Goal: Task Accomplishment & Management: Use online tool/utility

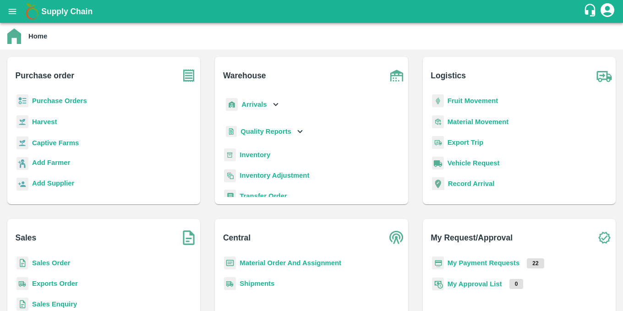
click at [69, 99] on b "Purchase Orders" at bounding box center [59, 100] width 55 height 7
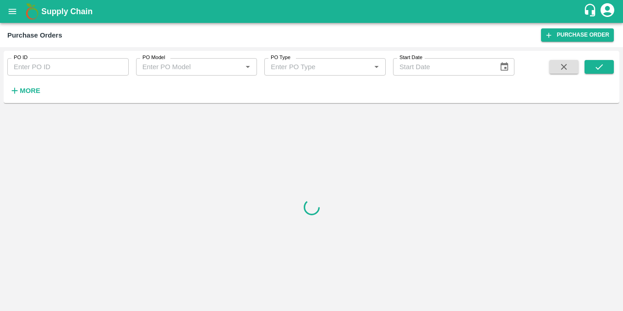
click at [36, 94] on strong "More" at bounding box center [30, 90] width 21 height 7
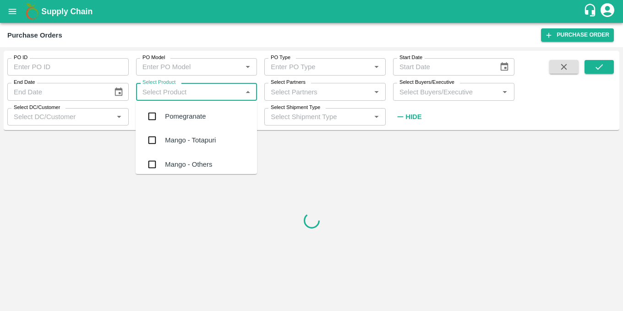
click at [207, 87] on input "Select Product" at bounding box center [189, 92] width 101 height 12
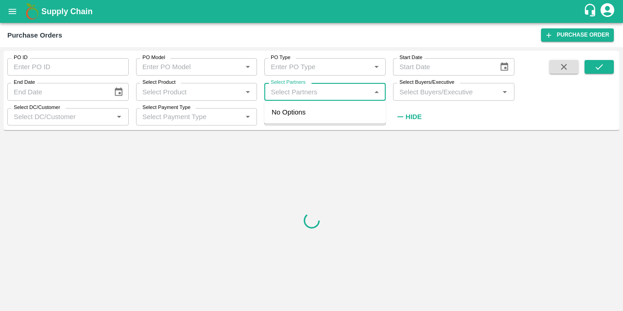
click at [316, 92] on input "Select Partners" at bounding box center [317, 92] width 101 height 12
paste input "Testing Token"
click at [273, 92] on input "Select Partners" at bounding box center [317, 92] width 101 height 12
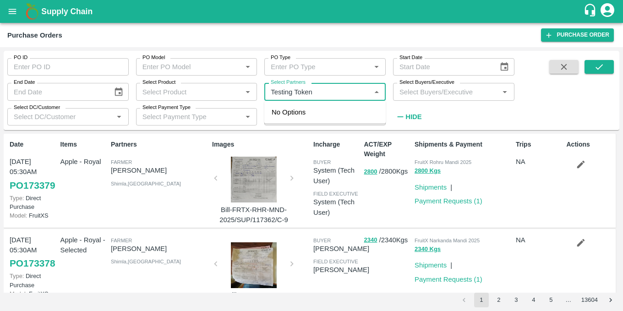
click at [319, 97] on input "Select Partners" at bounding box center [317, 92] width 101 height 12
type input "Testing Token"
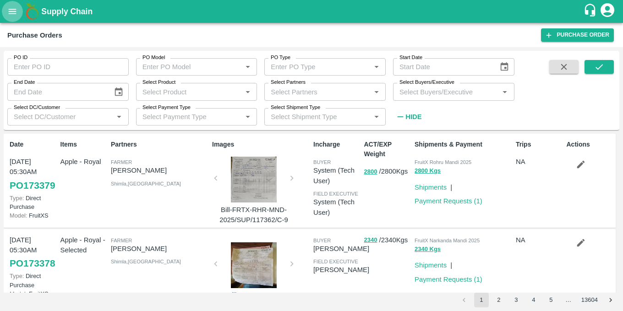
click at [15, 5] on button "open drawer" at bounding box center [12, 11] width 21 height 21
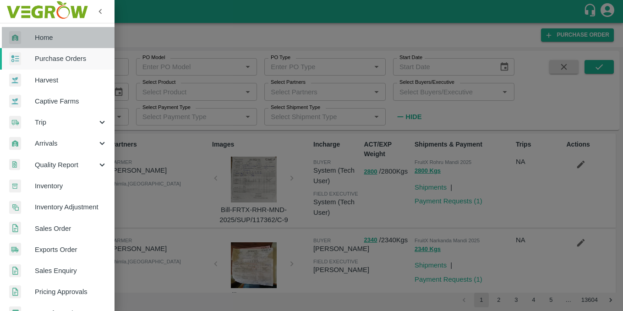
click at [59, 41] on span "Home" at bounding box center [71, 38] width 72 height 10
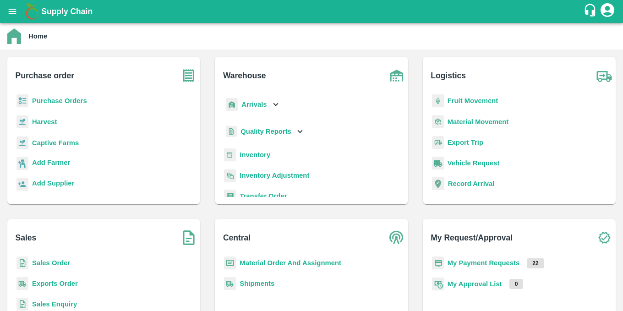
click at [68, 103] on b "Purchase Orders" at bounding box center [59, 100] width 55 height 7
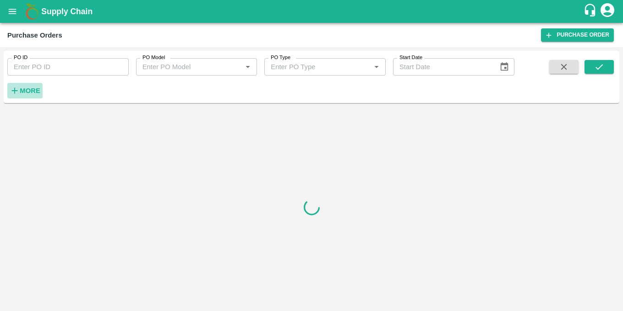
click at [29, 90] on strong "More" at bounding box center [30, 90] width 21 height 7
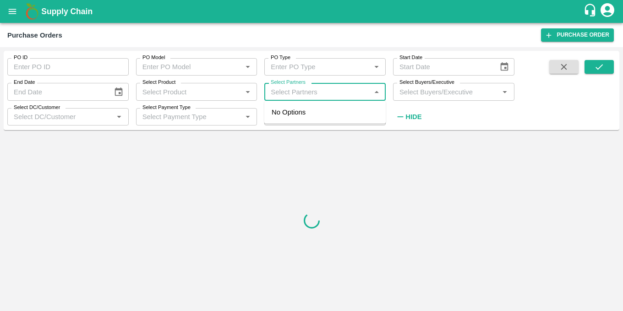
click at [301, 90] on input "Select Partners" at bounding box center [317, 92] width 101 height 12
paste input "Testing Token"
click at [275, 92] on input "Select Partners" at bounding box center [317, 92] width 101 height 12
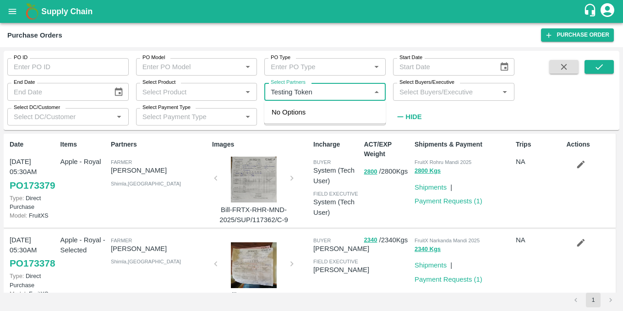
type input "Testing Token"
click at [284, 118] on input "checkbox" at bounding box center [284, 117] width 18 height 18
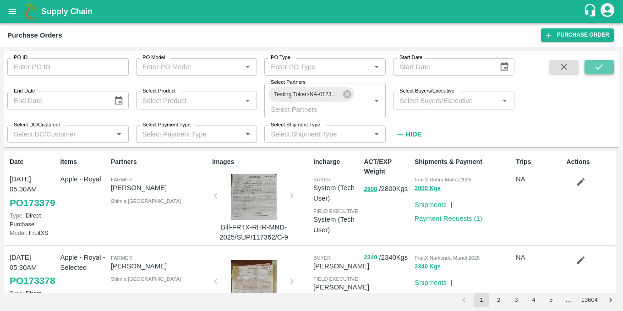
click at [609, 66] on button "submit" at bounding box center [599, 67] width 29 height 14
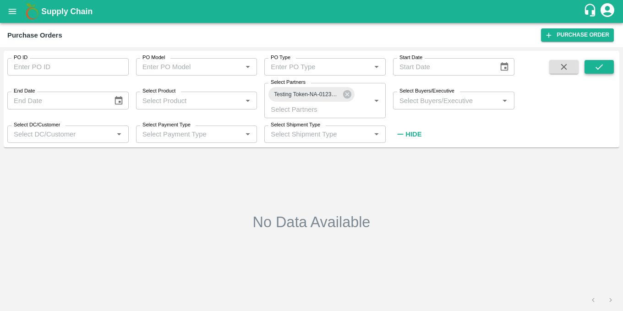
click at [609, 66] on button "submit" at bounding box center [599, 67] width 29 height 14
click at [325, 97] on span "Testing Token-NA-0123456789" at bounding box center [306, 95] width 77 height 10
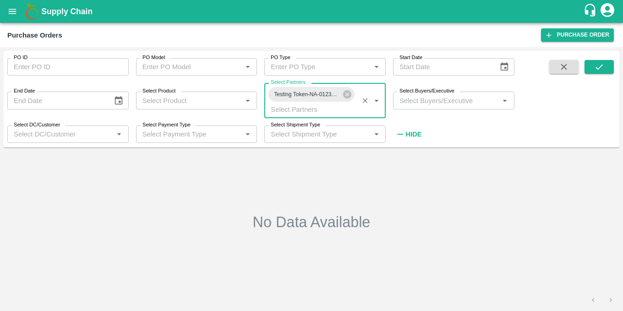
click at [325, 97] on span "Testing Token-NA-0123456789" at bounding box center [306, 95] width 77 height 10
click at [348, 96] on icon at bounding box center [347, 94] width 8 height 8
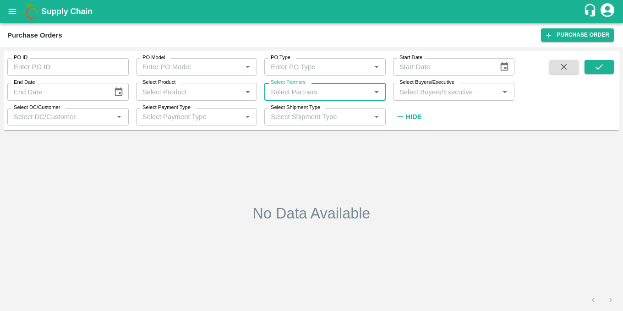
paste input "0123456789"
type input "0123456789"
click at [285, 116] on input "checkbox" at bounding box center [284, 117] width 18 height 18
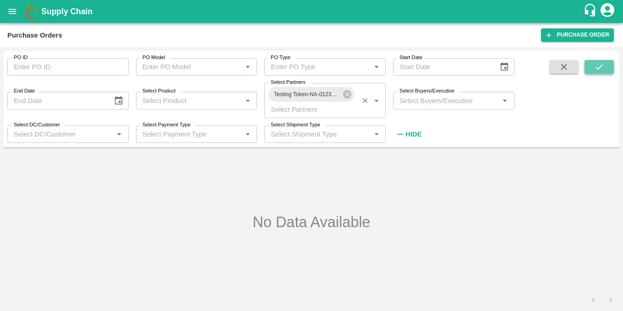
click at [596, 60] on button "submit" at bounding box center [599, 67] width 29 height 14
click at [17, 11] on icon "open drawer" at bounding box center [12, 11] width 10 height 10
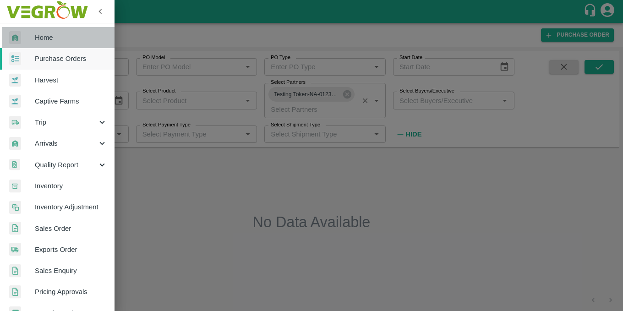
click at [60, 33] on span "Home" at bounding box center [71, 38] width 72 height 10
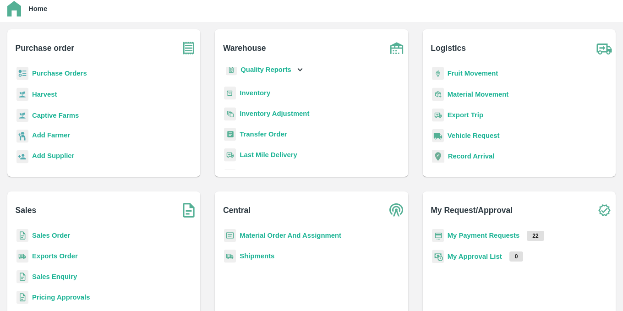
scroll to position [27, 0]
click at [48, 239] on b "Sales Order" at bounding box center [51, 235] width 38 height 7
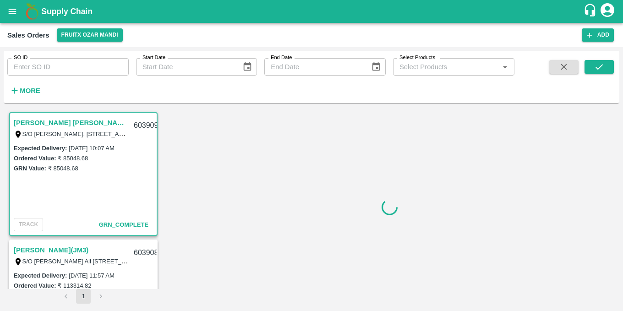
click at [16, 94] on icon "button" at bounding box center [15, 91] width 10 height 10
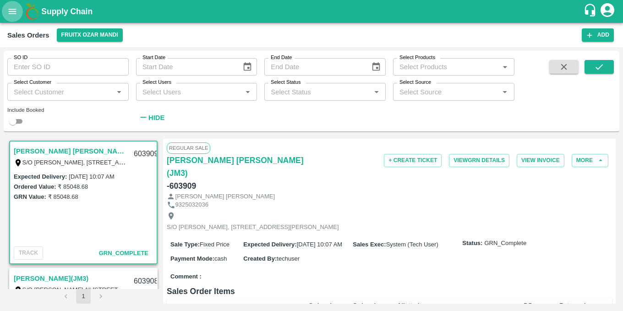
click at [5, 12] on button "open drawer" at bounding box center [12, 11] width 21 height 21
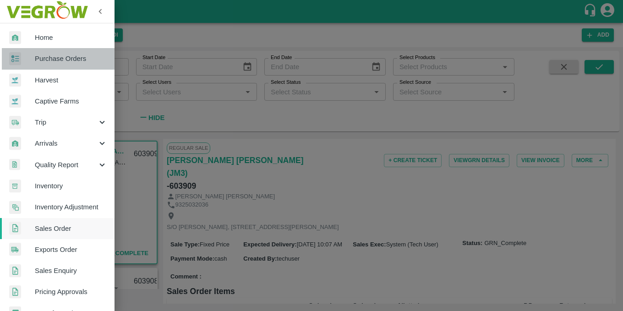
click at [67, 64] on span "Purchase Orders" at bounding box center [71, 59] width 72 height 10
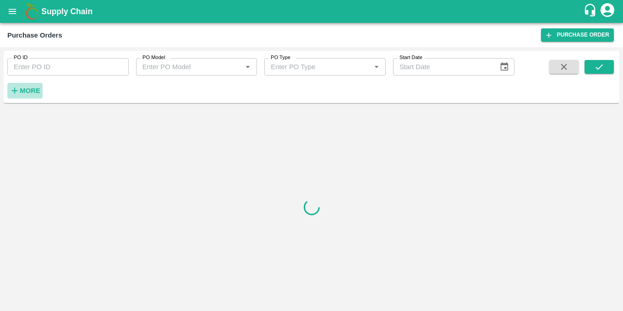
click at [29, 84] on button "More" at bounding box center [24, 91] width 35 height 16
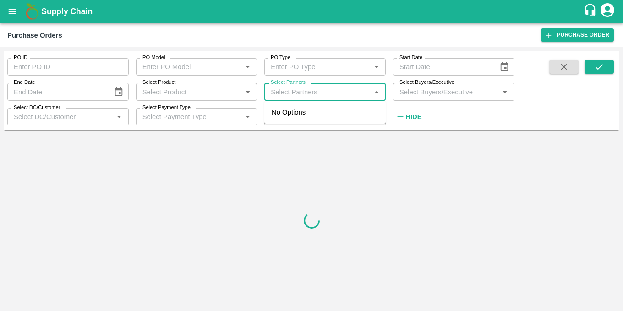
click at [345, 90] on input "Select Partners" at bounding box center [317, 92] width 101 height 12
paste input "0123456789"
type input "0123456789"
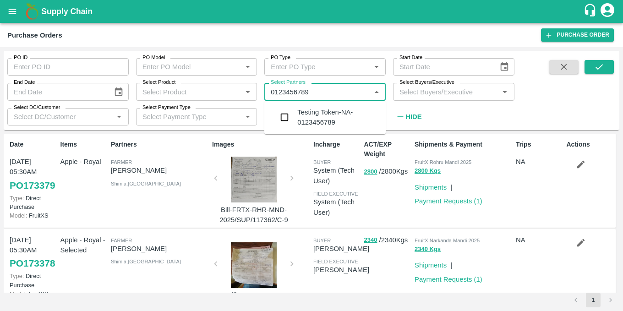
click at [319, 107] on div "Testing Token-NA-0123456789" at bounding box center [324, 117] width 121 height 26
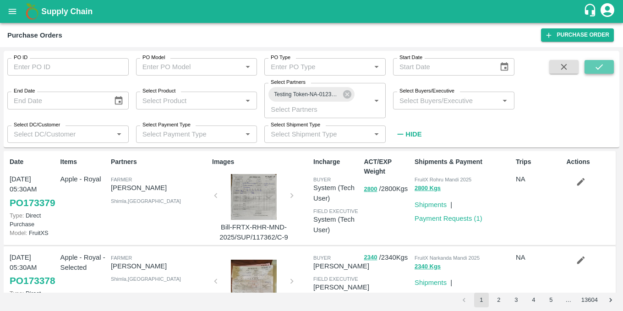
click at [603, 67] on icon "submit" at bounding box center [599, 67] width 10 height 10
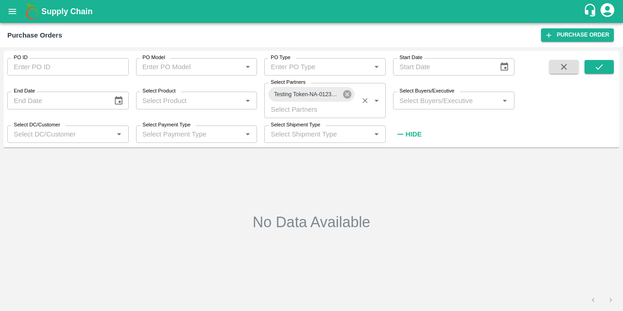
click at [347, 97] on icon at bounding box center [347, 94] width 8 height 8
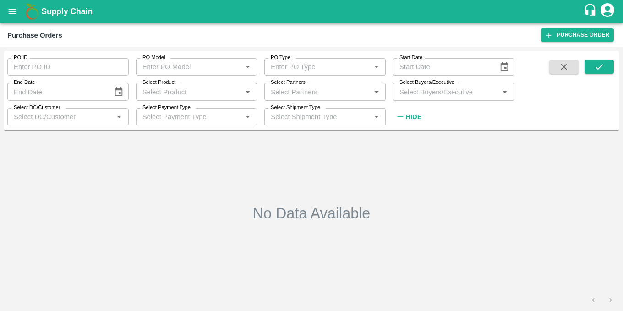
click at [299, 112] on input "Select Shipment Type" at bounding box center [317, 117] width 101 height 12
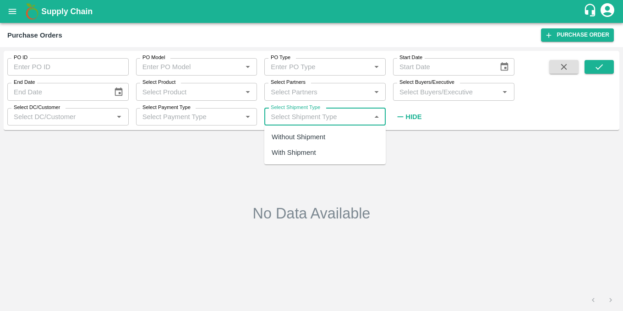
click at [303, 139] on div "Without Shipment" at bounding box center [299, 137] width 54 height 10
type input "Without Shipment"
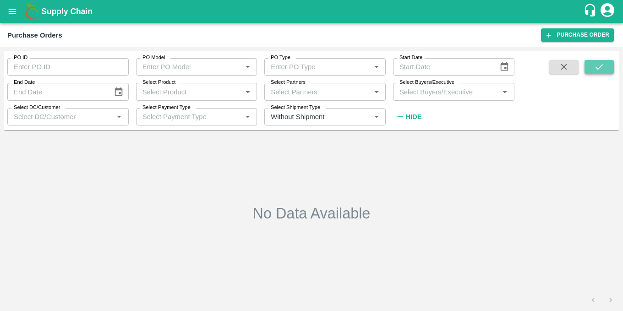
click at [602, 67] on icon "submit" at bounding box center [599, 67] width 10 height 10
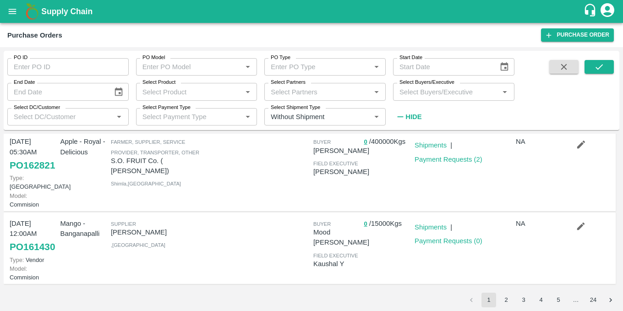
scroll to position [745, 0]
click at [505, 297] on button "2" at bounding box center [506, 300] width 15 height 15
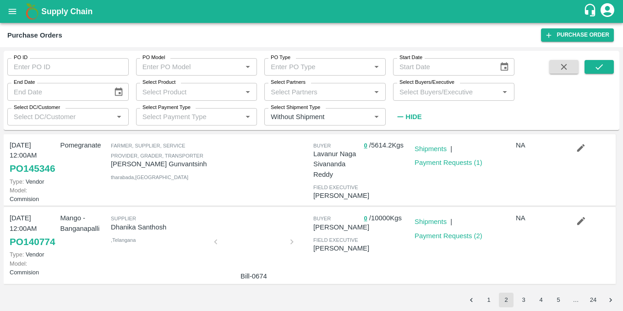
scroll to position [774, 0]
click at [10, 13] on icon "open drawer" at bounding box center [13, 11] width 8 height 5
